Goal: Task Accomplishment & Management: Manage account settings

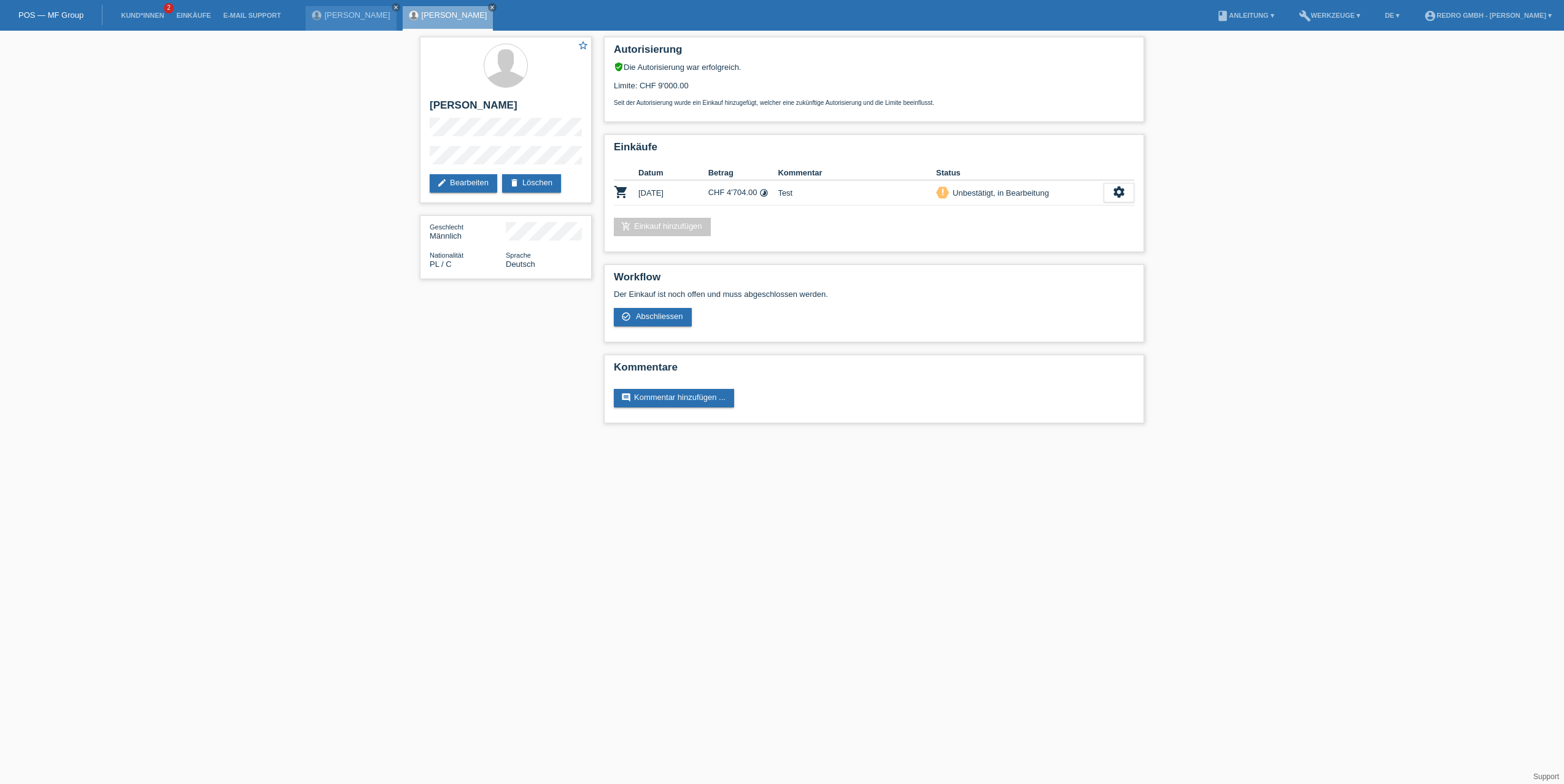
click at [241, 180] on div "star_border [PERSON_NAME] edit Bearbeiten delete Löschen Geschlecht Männlich Na…" at bounding box center [782, 233] width 1564 height 405
click at [287, 100] on div "star_border [PERSON_NAME] edit Bearbeiten delete Löschen Geschlecht Männlich Na…" at bounding box center [782, 233] width 1564 height 405
click at [1276, 211] on div "star_border [PERSON_NAME] edit Bearbeiten delete Löschen Geschlecht Männlich Na…" at bounding box center [782, 233] width 1564 height 405
click at [267, 255] on div "star_border [PERSON_NAME] edit Bearbeiten delete Löschen Geschlecht Männlich Na…" at bounding box center [782, 233] width 1564 height 405
click at [1122, 192] on icon "settings" at bounding box center [1118, 192] width 13 height 13
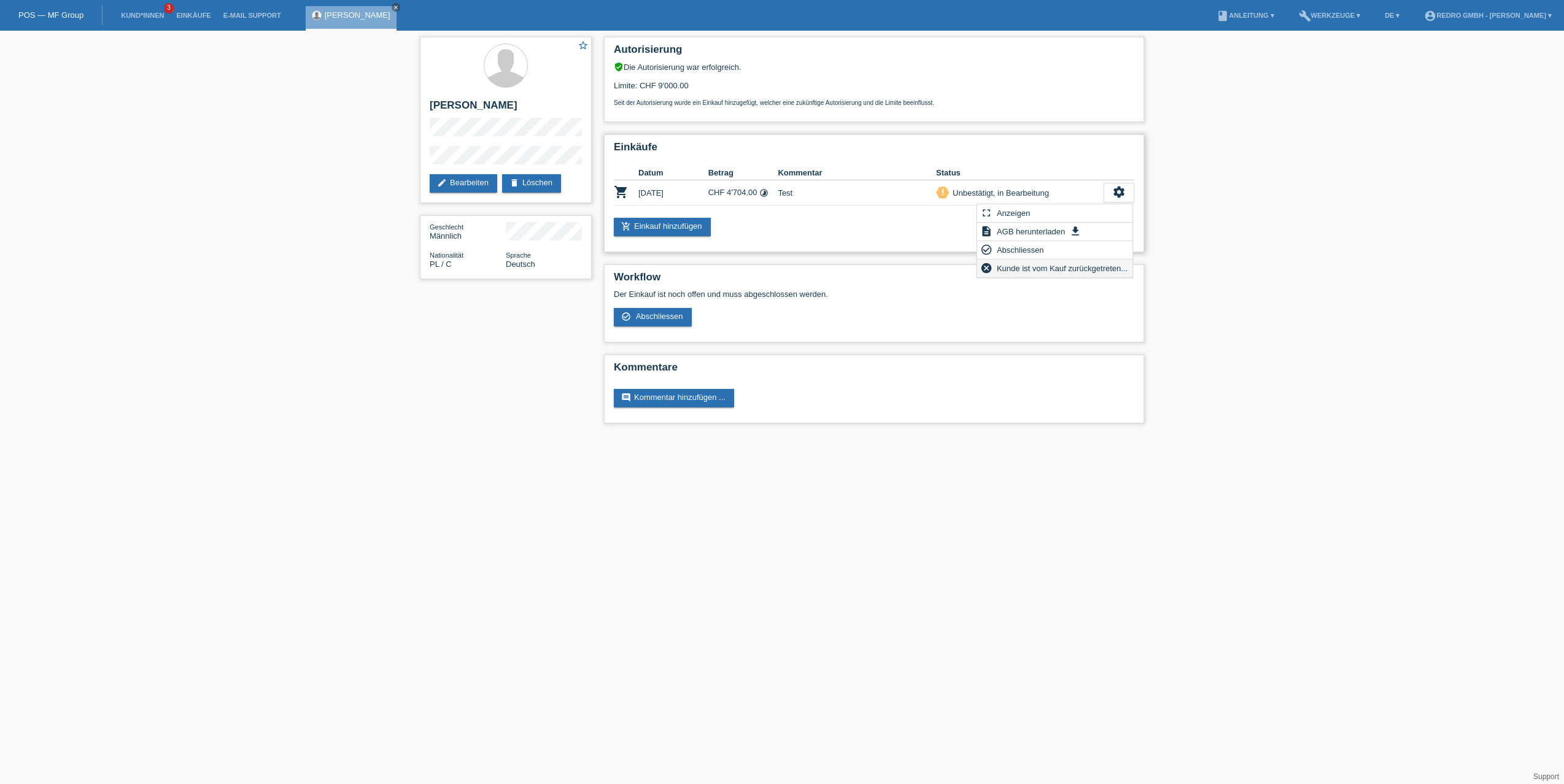
click at [1042, 268] on span "Kunde ist vom Kauf zurückgetreten..." at bounding box center [1062, 268] width 134 height 14
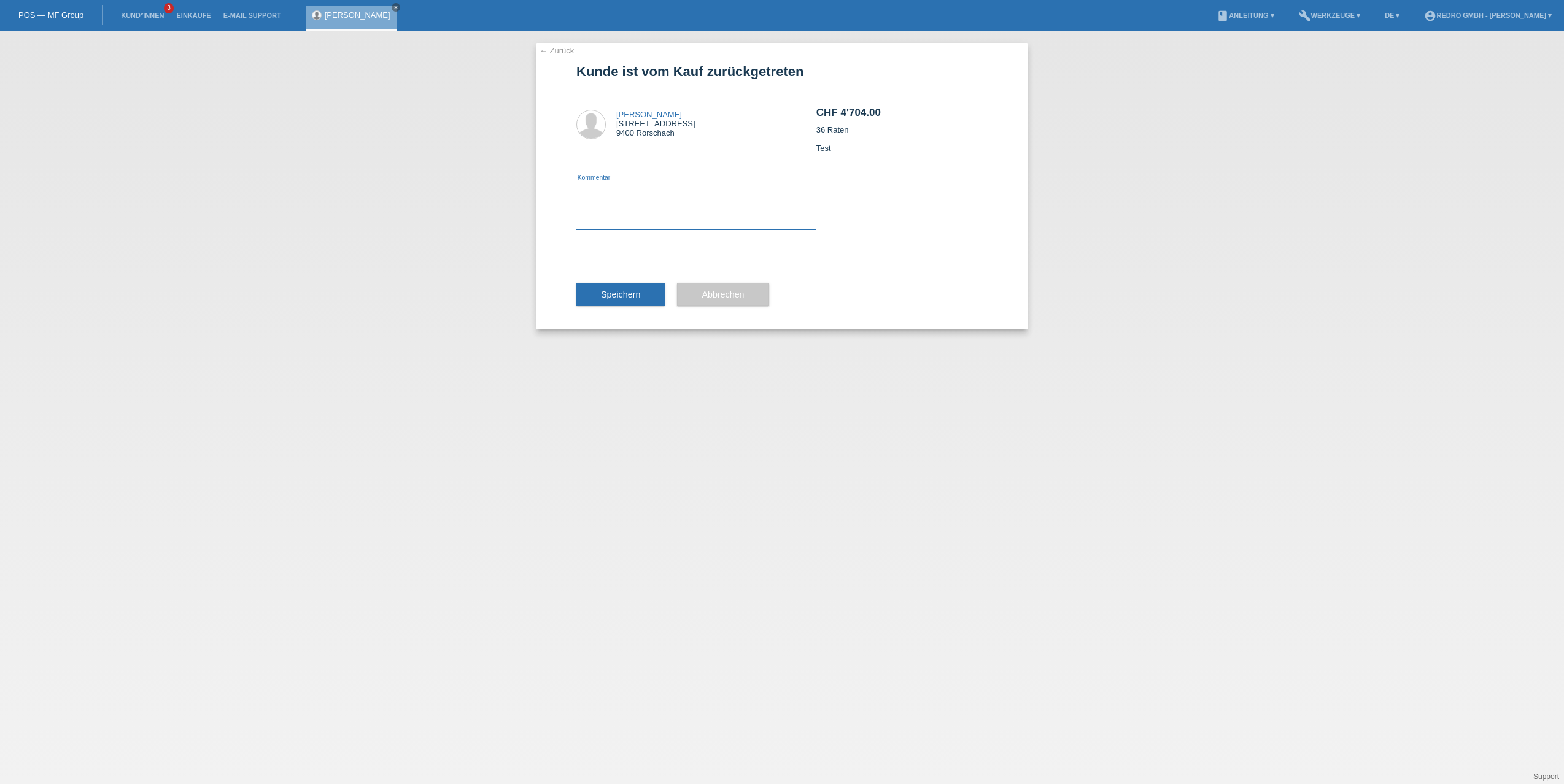
click at [645, 215] on textarea at bounding box center [696, 206] width 240 height 47
type textarea "Test"
click at [628, 294] on span "Speichern" at bounding box center [621, 294] width 40 height 10
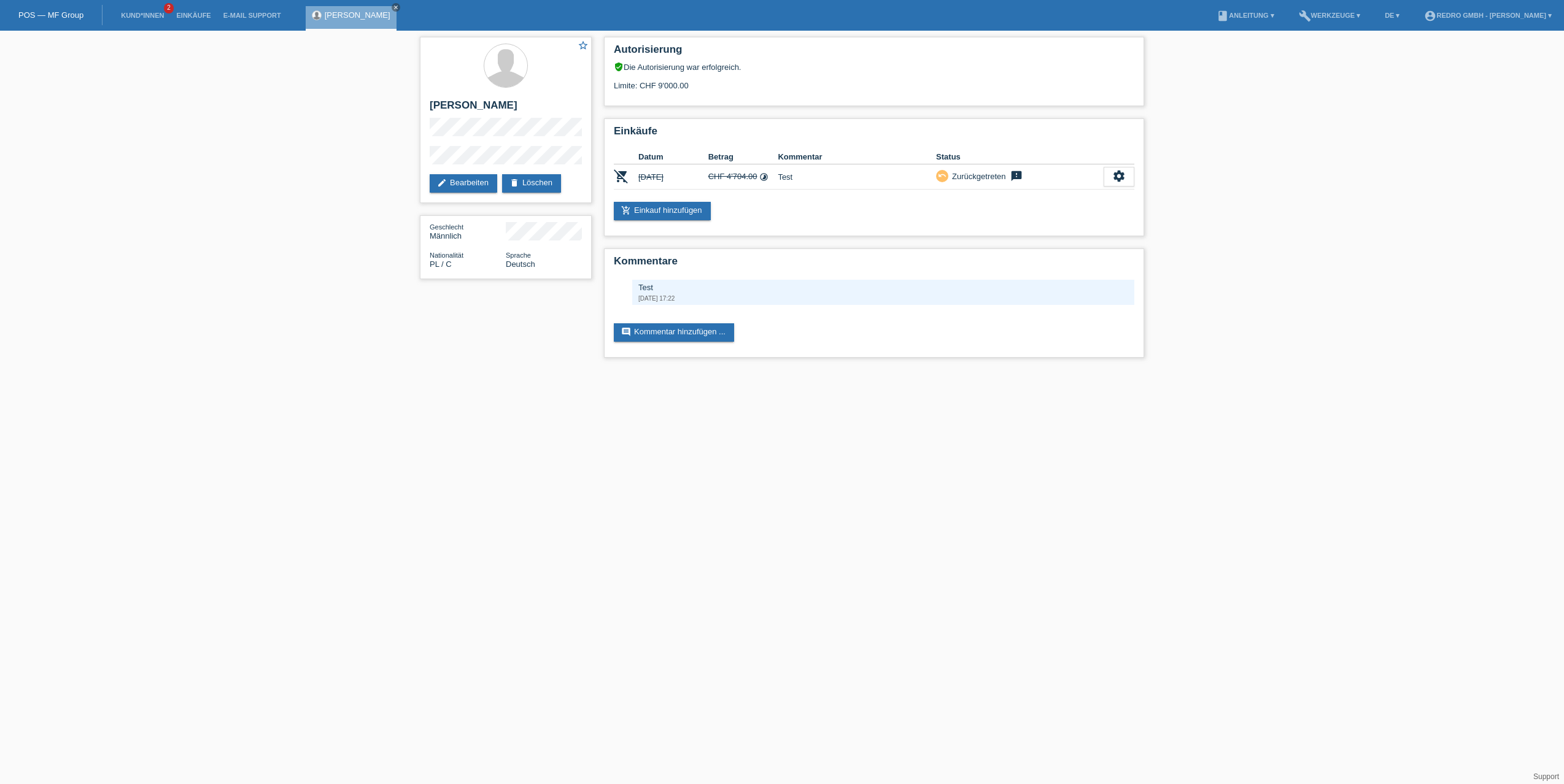
click at [238, 260] on div "star_border Marcin Koziol edit Bearbeiten delete Löschen Geschlecht Männlich Na…" at bounding box center [782, 200] width 1564 height 339
click at [142, 14] on link "Kund*innen" at bounding box center [142, 15] width 55 height 7
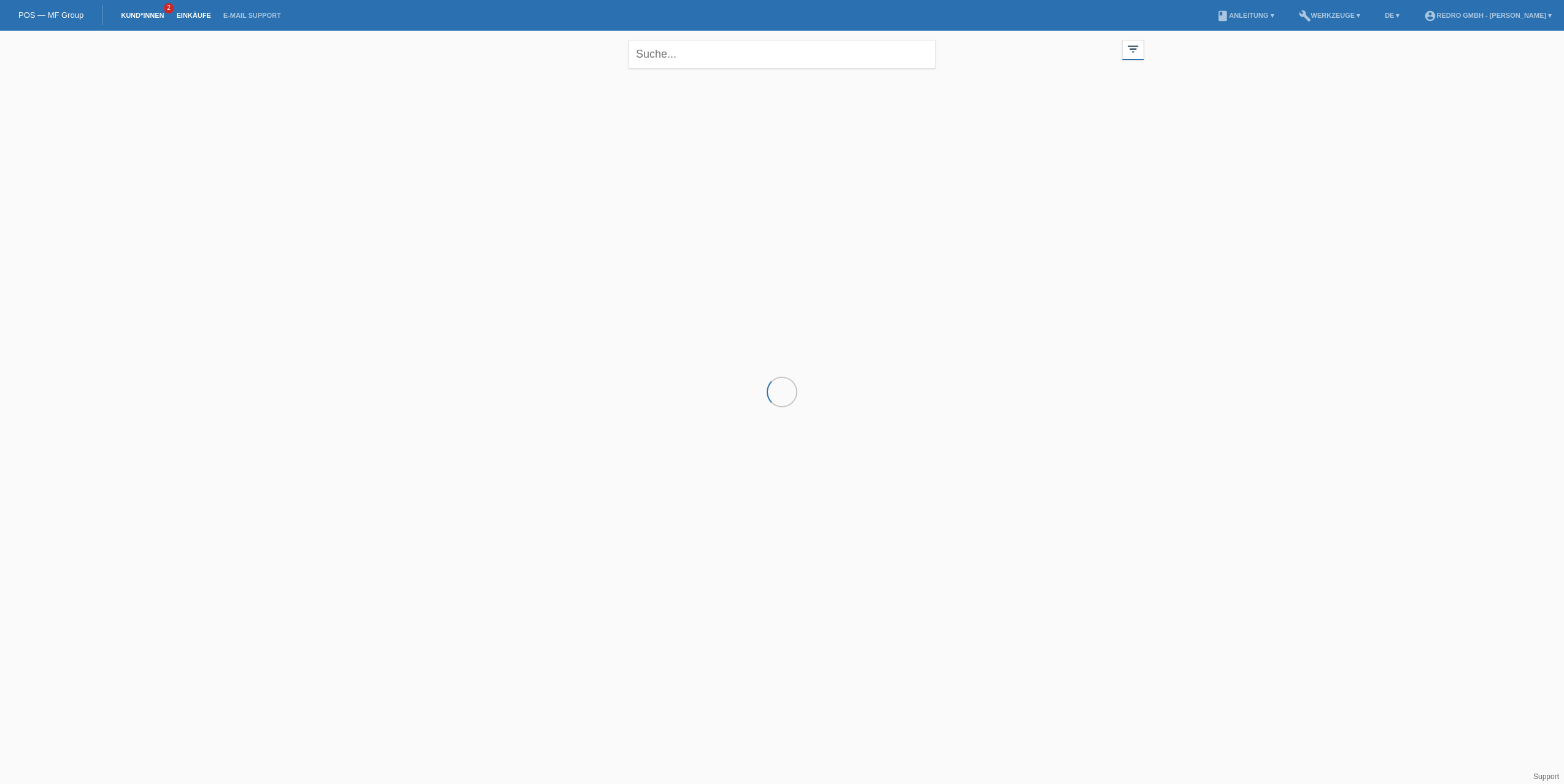
click at [188, 15] on link "Einkäufe" at bounding box center [193, 15] width 47 height 7
